Goal: Task Accomplishment & Management: Manage account settings

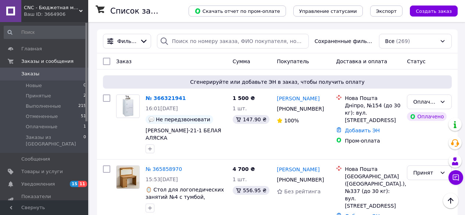
scroll to position [37, 0]
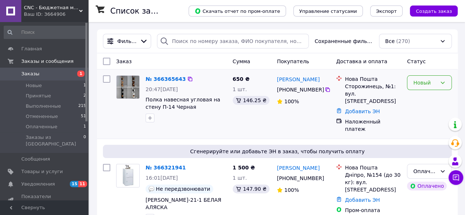
click at [441, 83] on icon at bounding box center [443, 83] width 6 height 6
click at [430, 99] on li "Принят" at bounding box center [430, 98] width 44 height 13
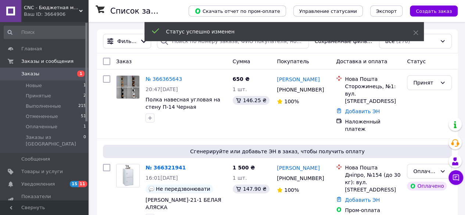
scroll to position [37, 0]
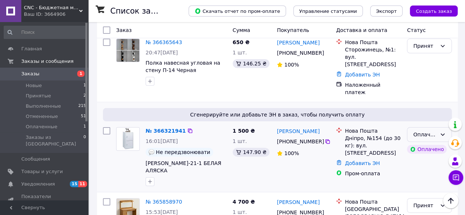
click at [443, 134] on icon at bounding box center [443, 135] width 4 height 2
click at [420, 141] on li "Принят" at bounding box center [430, 140] width 44 height 13
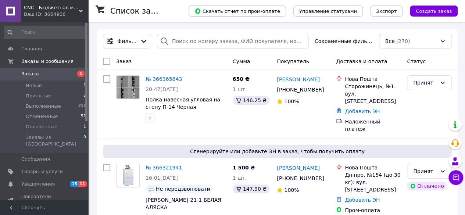
click at [58, 72] on span "Заказы" at bounding box center [44, 74] width 47 height 7
click at [450, 62] on div "Статус" at bounding box center [429, 61] width 51 height 13
